Goal: Information Seeking & Learning: Learn about a topic

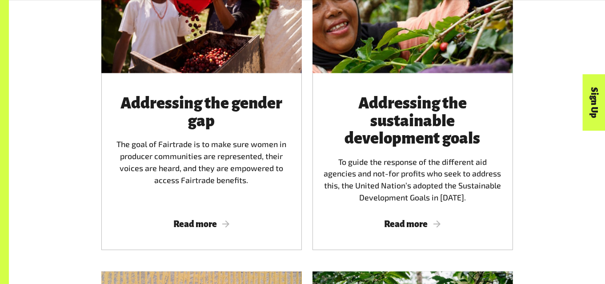
scroll to position [1016, 0]
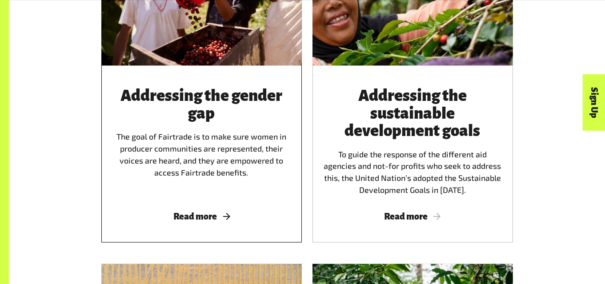
click at [217, 212] on div "Addressing the gender gap The goal of Fairtrade is to make sure women in produc…" at bounding box center [201, 154] width 201 height 177
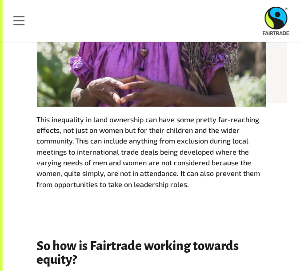
scroll to position [1079, 0]
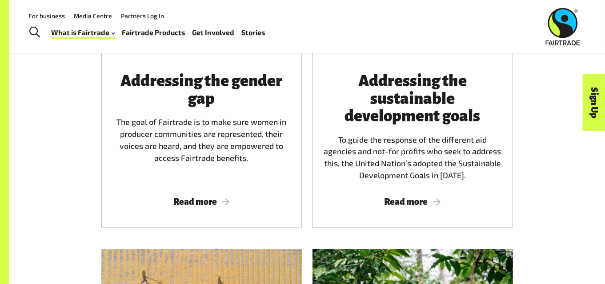
scroll to position [1022, 0]
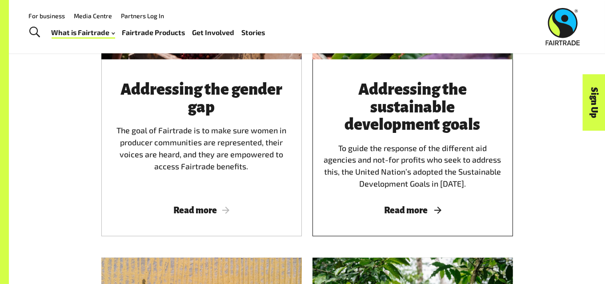
click at [300, 176] on div "Addressing the sustainable development goals To guide the response of the diffe…" at bounding box center [412, 135] width 179 height 108
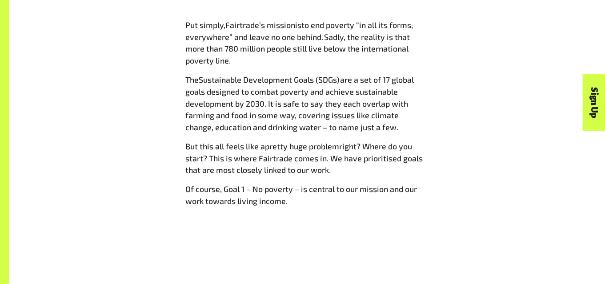
scroll to position [482, 0]
